Goal: Task Accomplishment & Management: Manage account settings

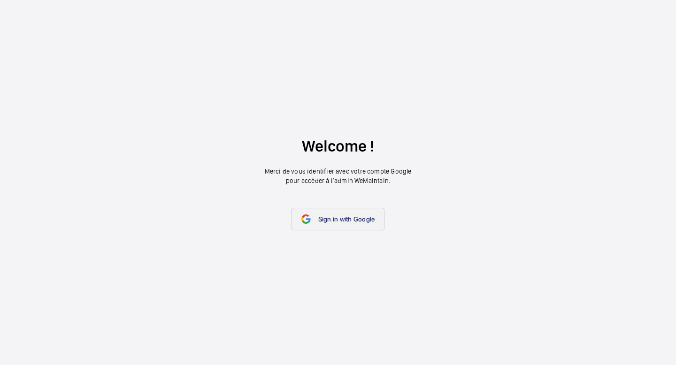
click at [334, 220] on span "Sign in with Google" at bounding box center [346, 219] width 57 height 8
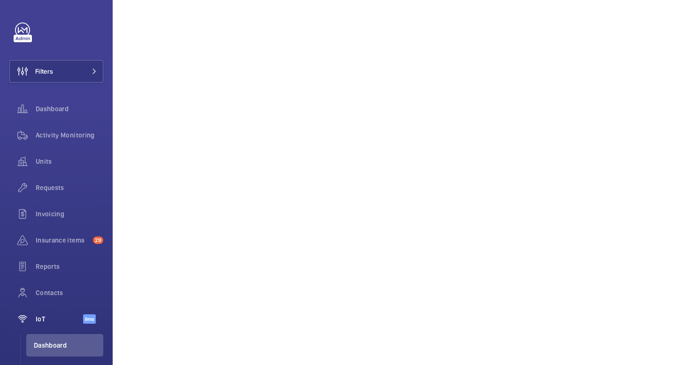
scroll to position [15, 0]
click at [54, 107] on span "Dashboard" at bounding box center [70, 108] width 68 height 9
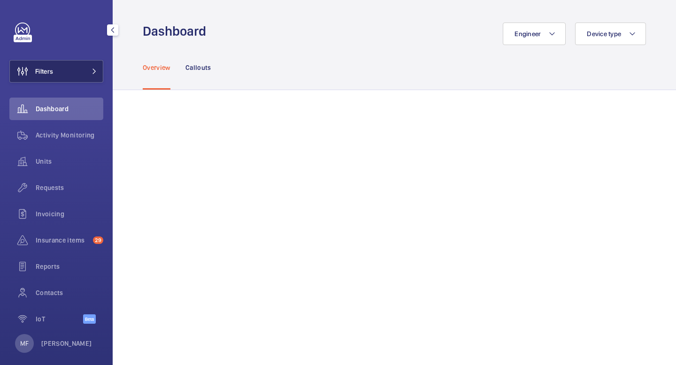
click at [71, 71] on button "Filters" at bounding box center [56, 71] width 94 height 23
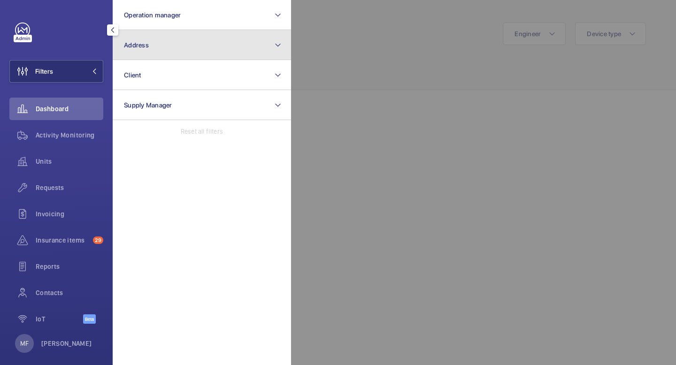
click at [171, 46] on button "Address" at bounding box center [202, 45] width 178 height 30
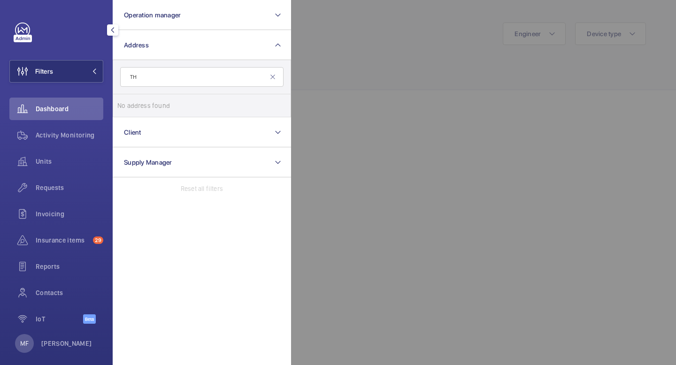
type input "T"
click at [171, 80] on input "7 thomas" at bounding box center [201, 77] width 163 height 20
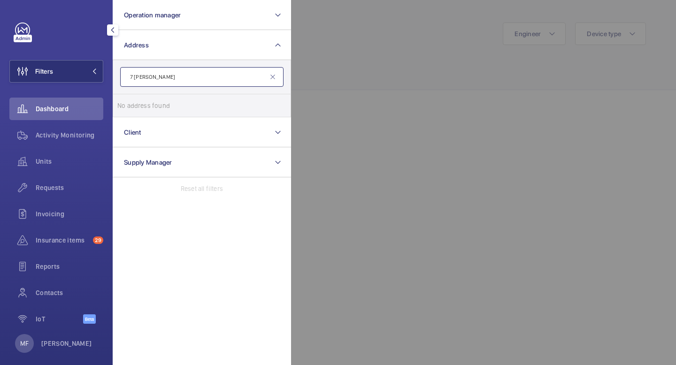
paste input "Bryant House"
type input "Bryant House"
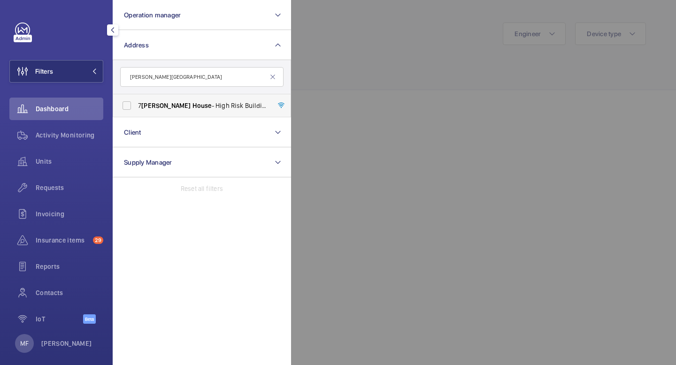
click at [127, 101] on label "7 Bryant House - High Risk Building - 7 Bryant House , LONDON E3 2ZF" at bounding box center [194, 105] width 163 height 23
click at [127, 101] on input "7 Bryant House - High Risk Building - 7 Bryant House , LONDON E3 2ZF" at bounding box center [126, 105] width 19 height 19
checkbox input "true"
click at [88, 24] on div at bounding box center [59, 30] width 88 height 15
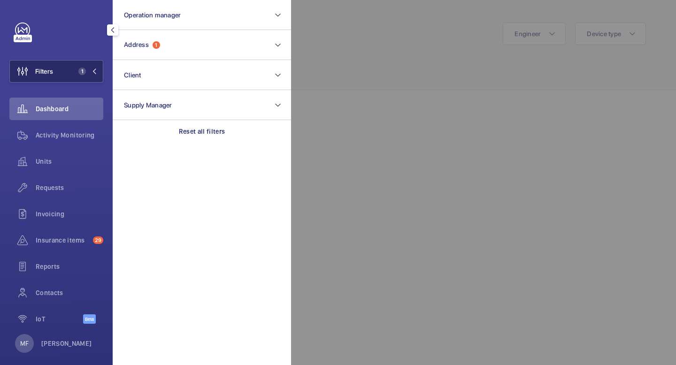
click at [95, 73] on mat-icon at bounding box center [95, 72] width 6 height 6
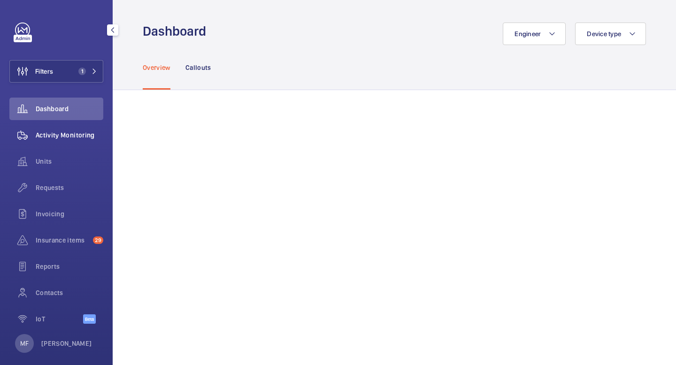
click at [61, 132] on span "Activity Monitoring" at bounding box center [70, 135] width 68 height 9
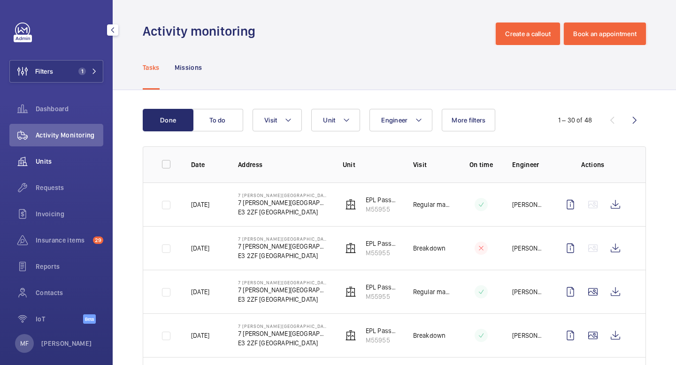
click at [49, 161] on span "Units" at bounding box center [70, 161] width 68 height 9
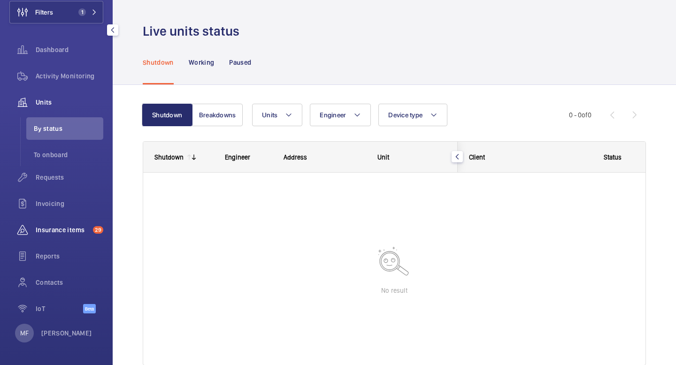
scroll to position [42, 0]
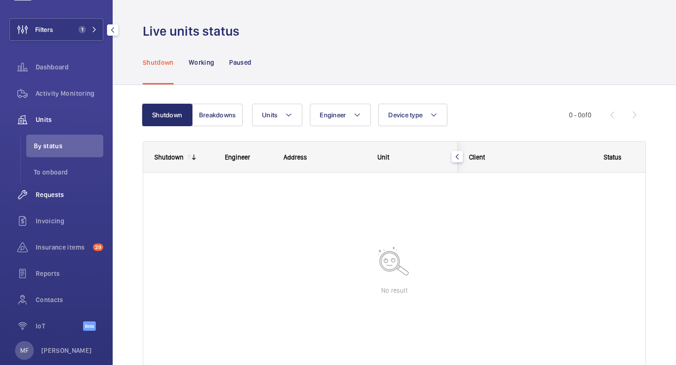
click at [49, 196] on span "Requests" at bounding box center [70, 194] width 68 height 9
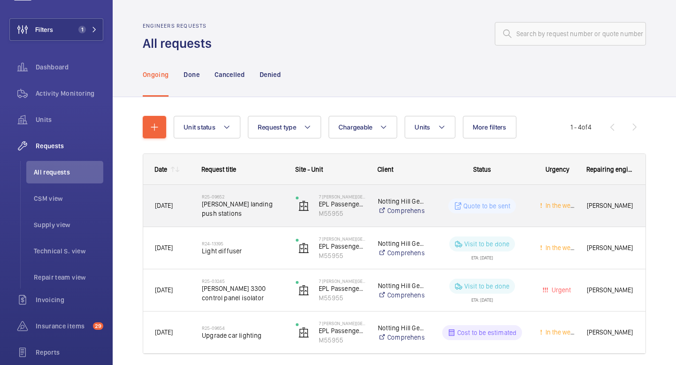
click at [506, 204] on p "Quote to be sent" at bounding box center [486, 205] width 47 height 9
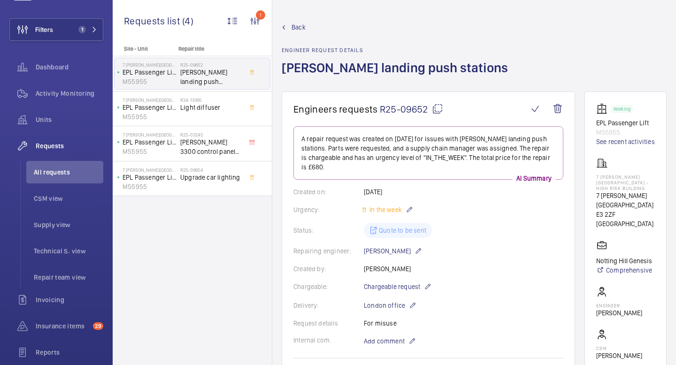
click at [426, 109] on span "R25-09652" at bounding box center [411, 109] width 63 height 12
click at [438, 112] on mat-icon at bounding box center [437, 108] width 11 height 11
